Goal: Transaction & Acquisition: Obtain resource

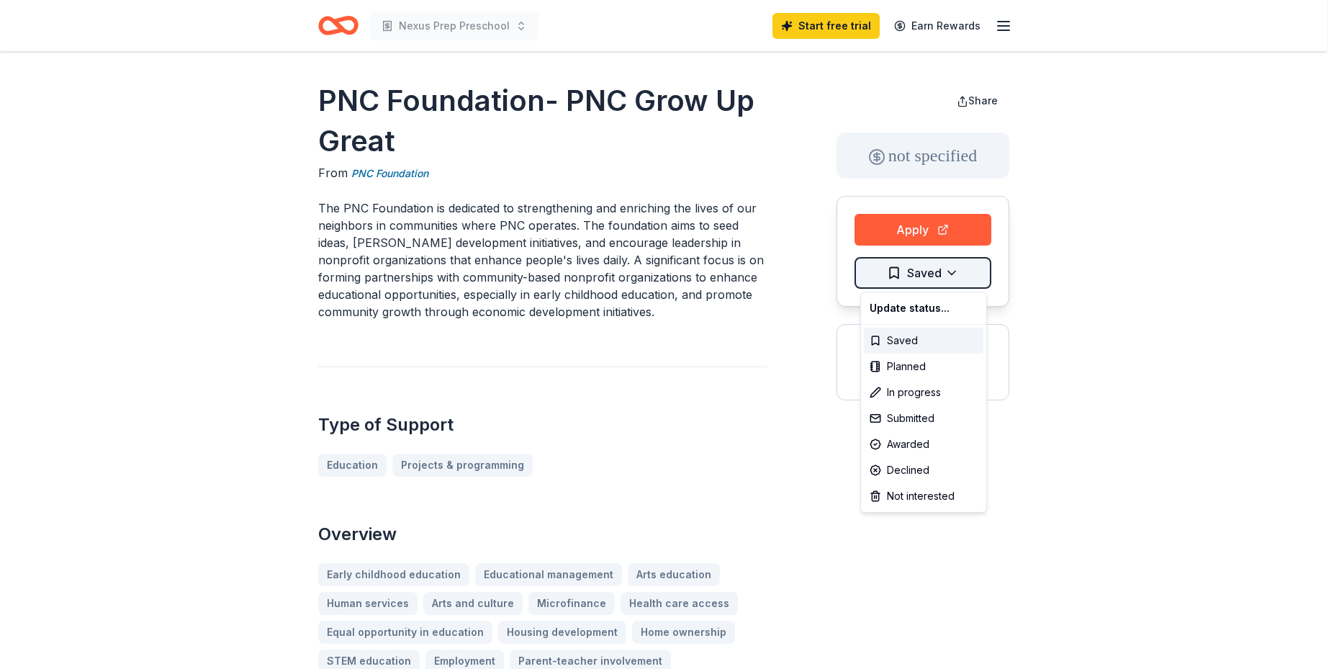
click at [957, 262] on html "Nexus Prep Preschool Start free trial Earn Rewards PNC Foundation- PNC Grow Up …" at bounding box center [669, 334] width 1339 height 669
click at [892, 333] on div "Saved" at bounding box center [924, 341] width 120 height 26
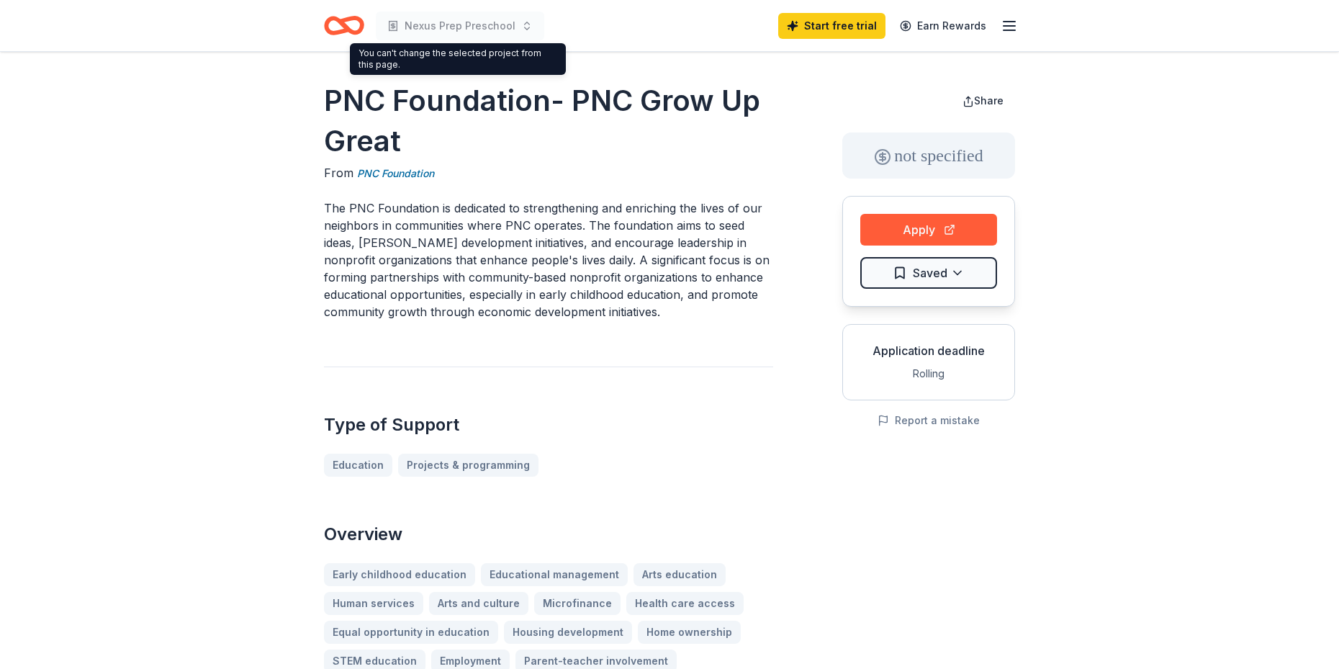
click at [467, 21] on span "Nexus Prep Preschool" at bounding box center [460, 25] width 111 height 17
click at [492, 28] on span "Nexus Prep Preschool" at bounding box center [460, 25] width 111 height 17
drag, startPoint x: 1304, startPoint y: 4, endPoint x: 1127, endPoint y: 366, distance: 403.8
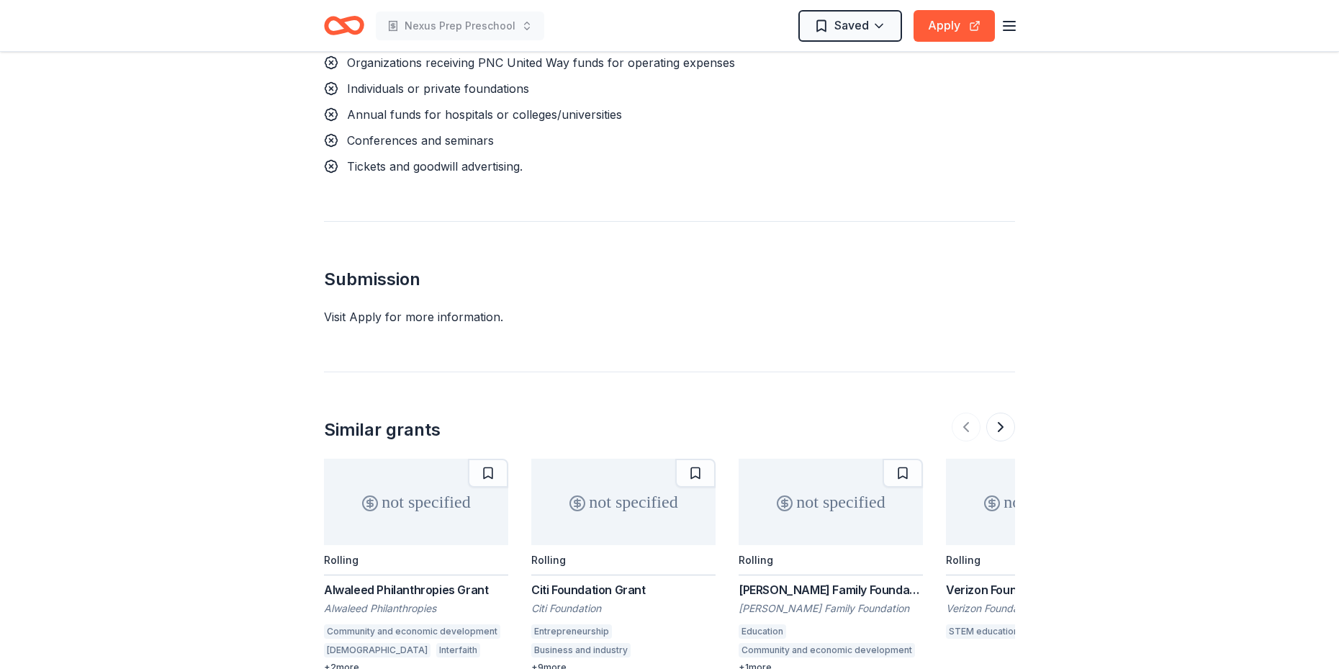
scroll to position [1779, 0]
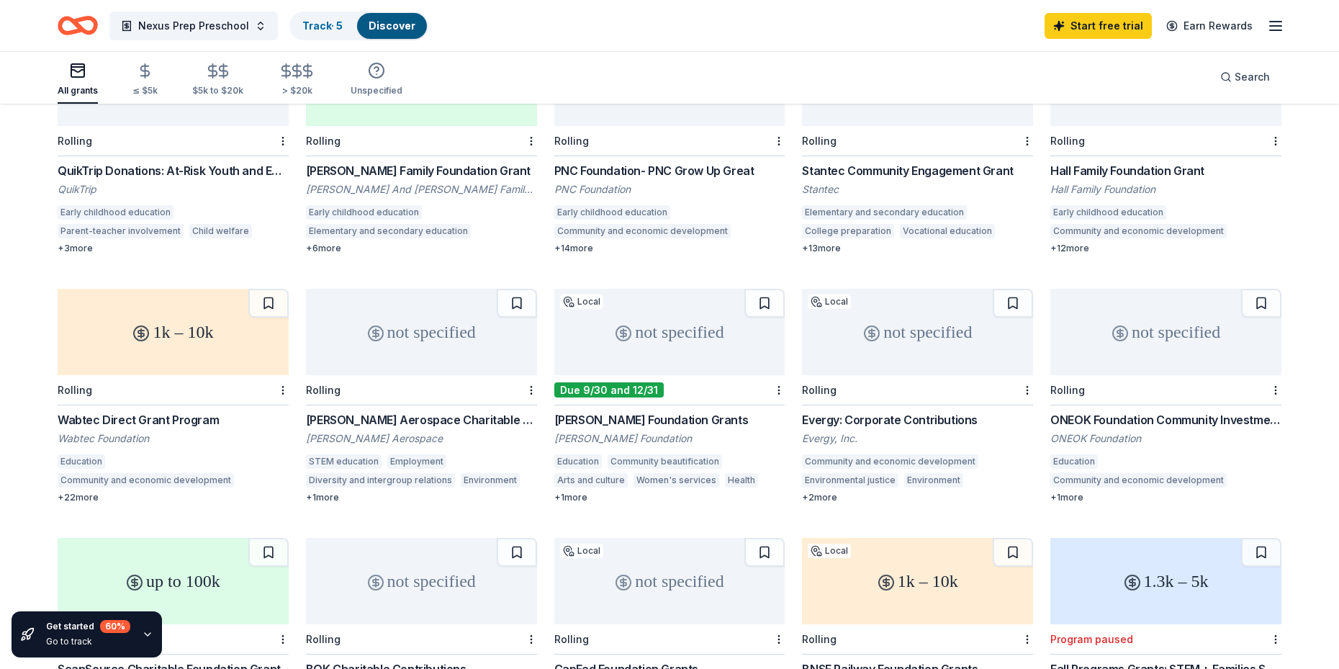
scroll to position [216, 0]
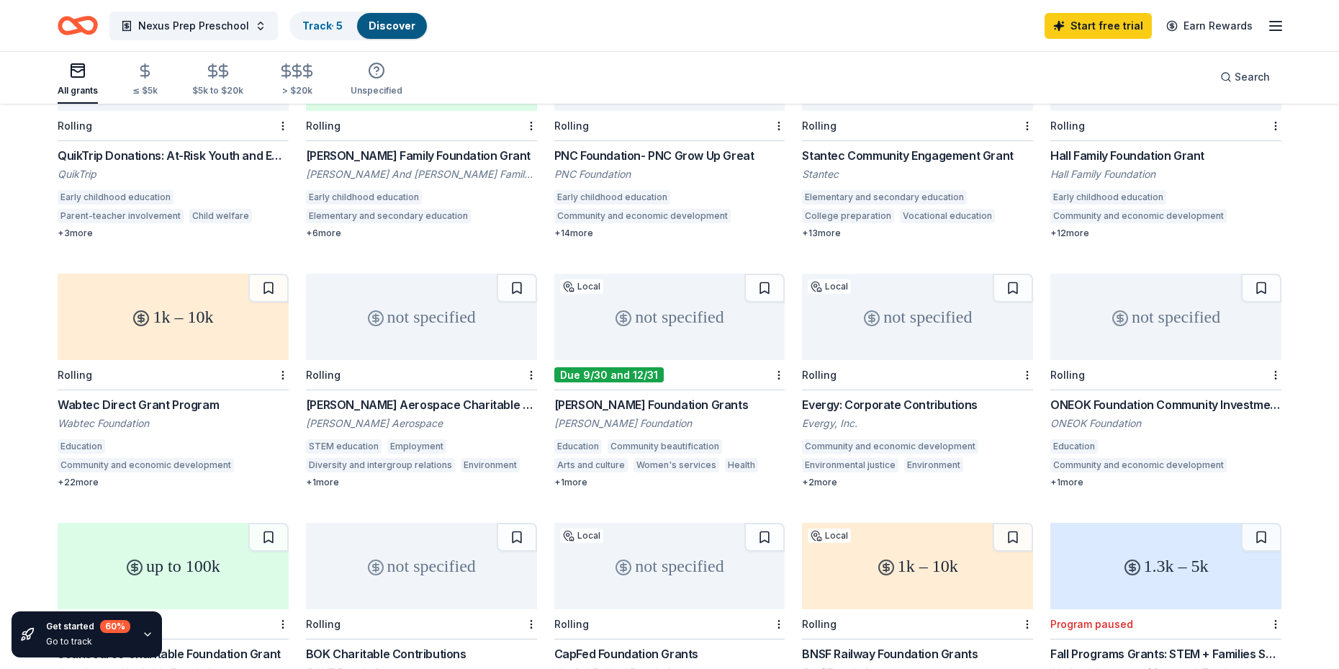
click at [669, 402] on div "[PERSON_NAME] Foundation Grants" at bounding box center [669, 404] width 231 height 17
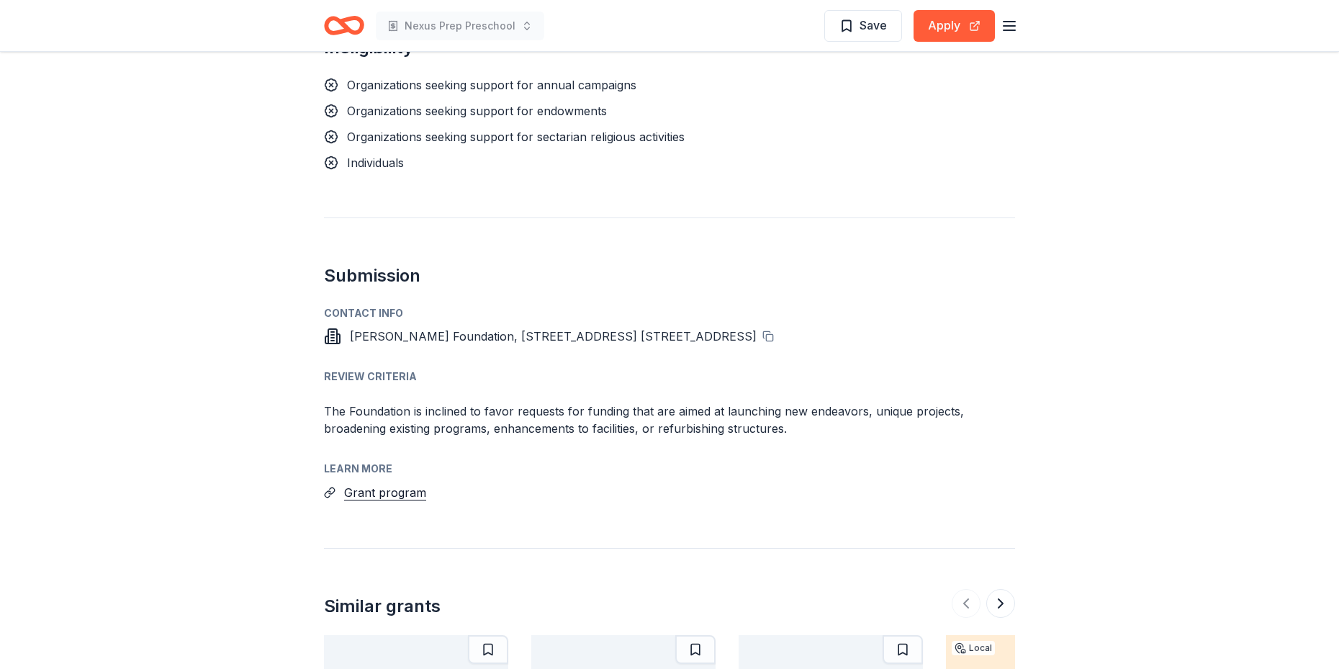
scroll to position [1152, 0]
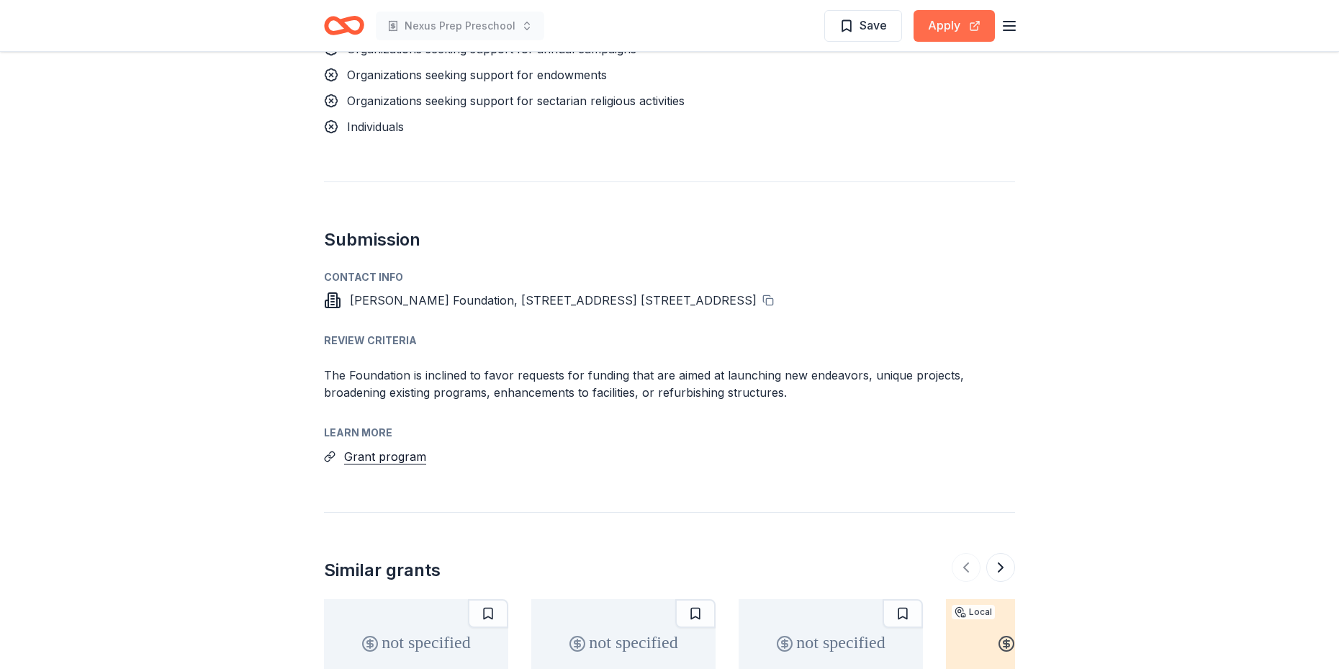
click at [947, 22] on button "Apply" at bounding box center [954, 26] width 81 height 32
